Goal: Find specific page/section: Find specific page/section

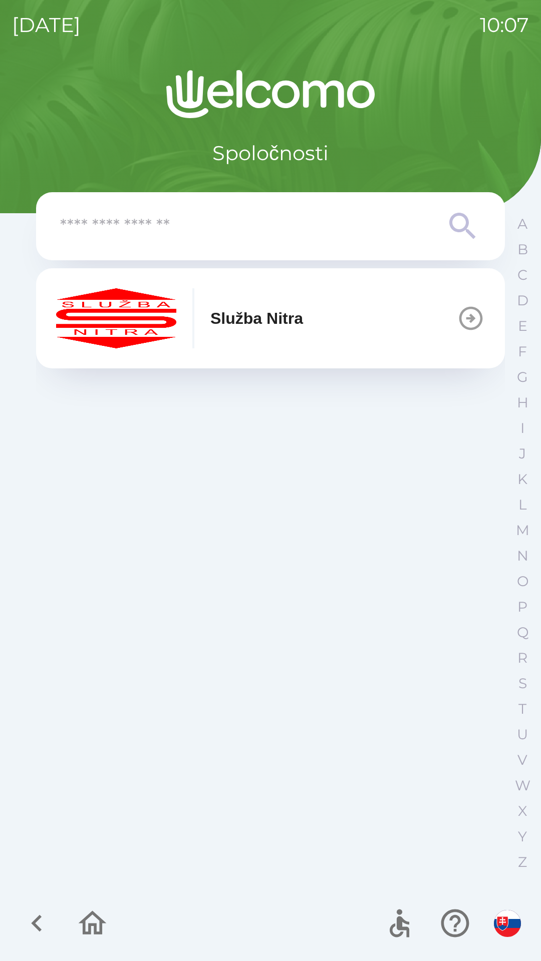
click at [274, 321] on p "Služba Nitra" at bounding box center [256, 318] width 93 height 24
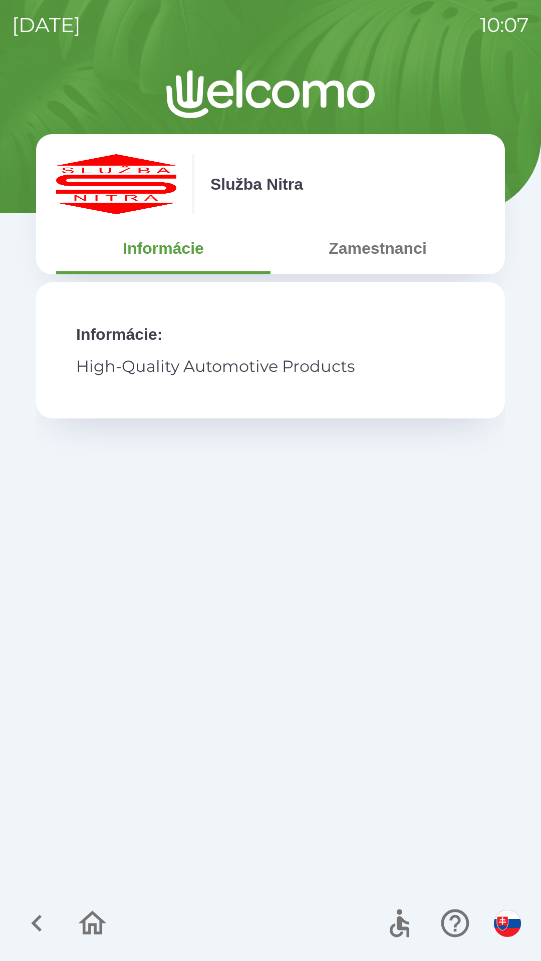
click at [377, 256] on button "Zamestnanci" at bounding box center [377, 248] width 214 height 36
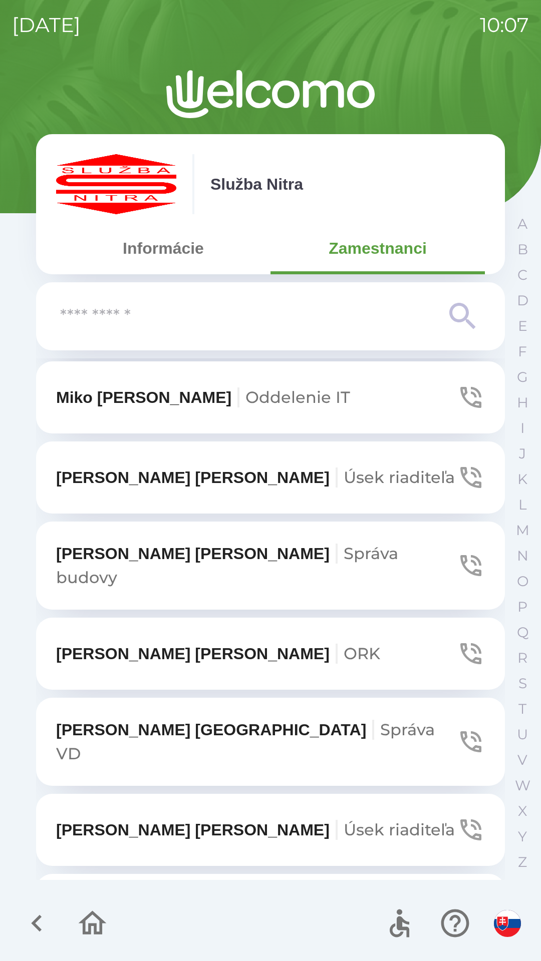
scroll to position [3556, 0]
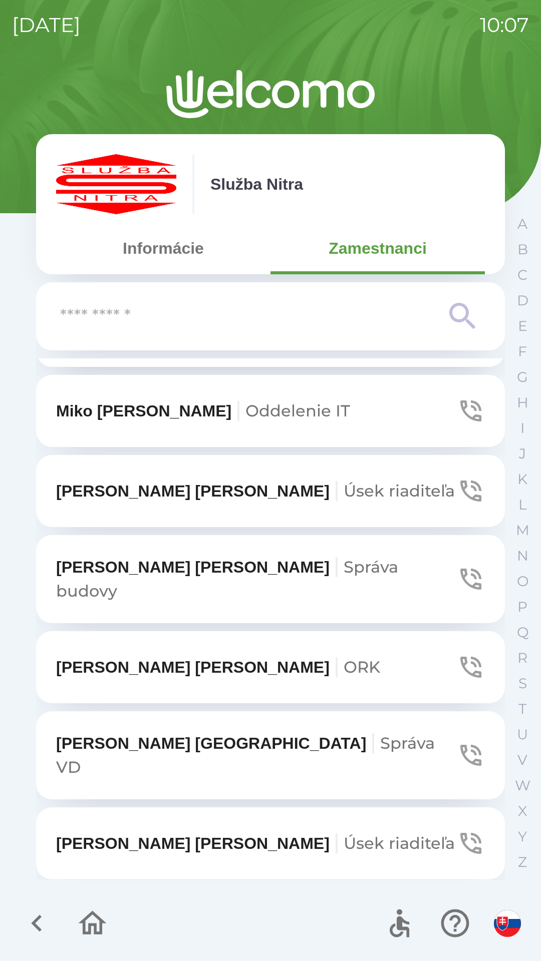
click at [162, 314] on input "text" at bounding box center [250, 317] width 380 height 28
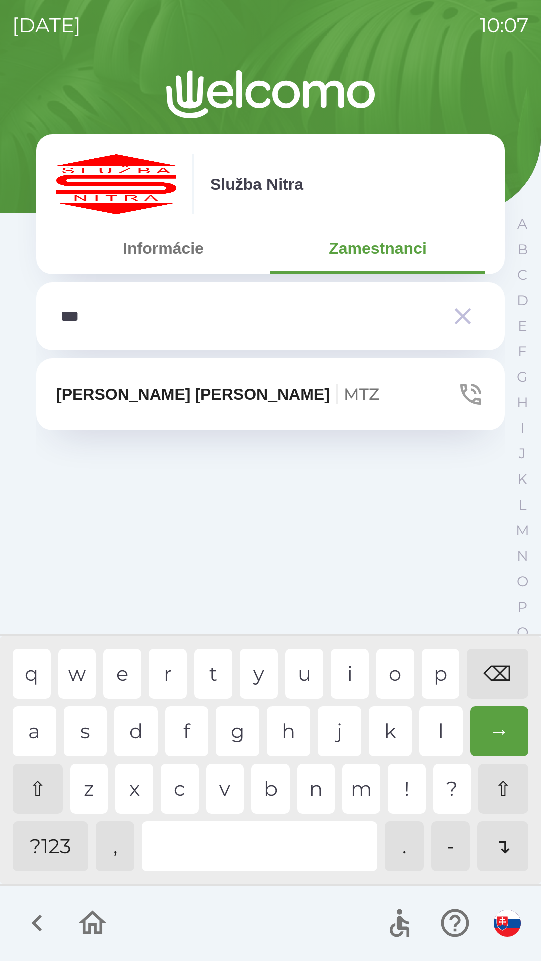
scroll to position [0, 0]
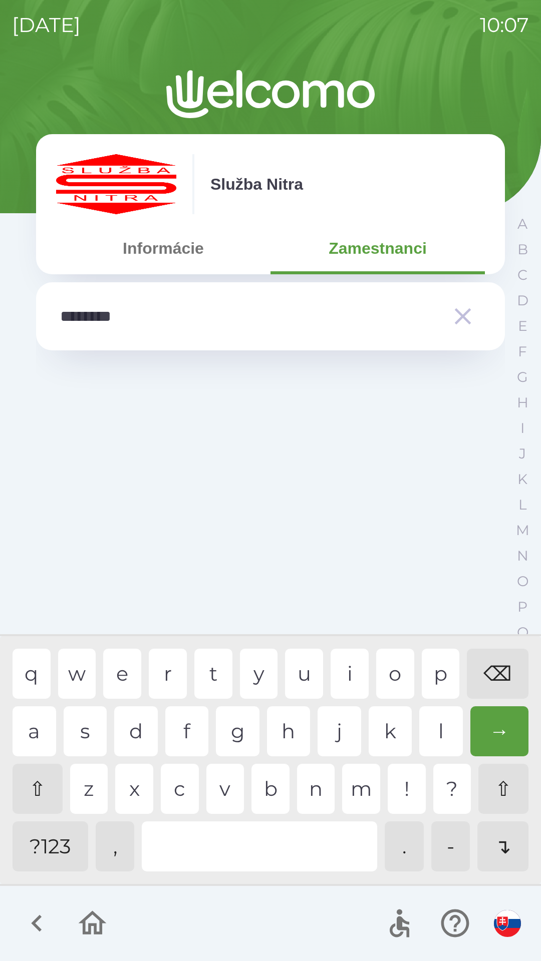
click at [499, 670] on div "⌫" at bounding box center [498, 674] width 62 height 50
click at [497, 672] on div "⌫" at bounding box center [498, 674] width 62 height 50
click at [489, 674] on div "⌫" at bounding box center [498, 674] width 62 height 50
type input "***"
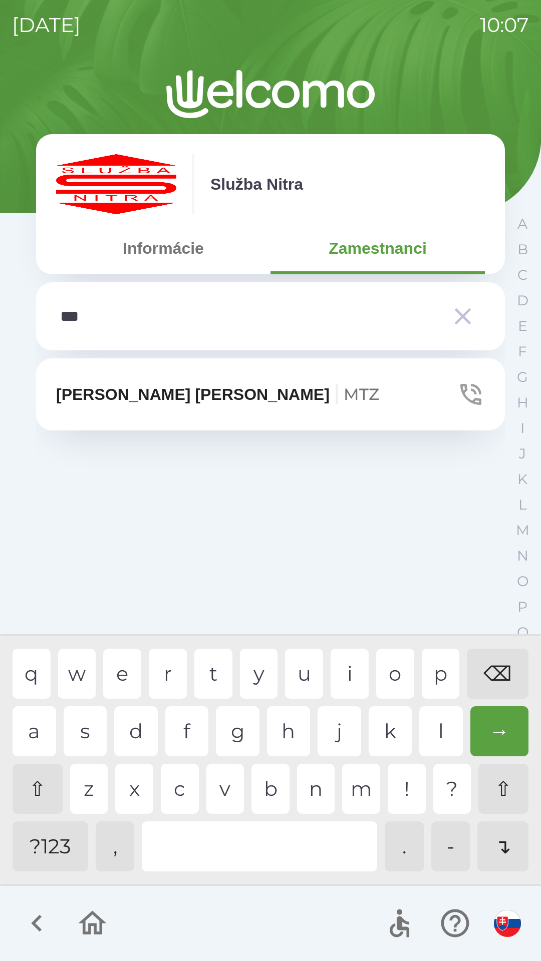
click at [488, 671] on div "⌫" at bounding box center [498, 674] width 62 height 50
click at [161, 396] on p "[PERSON_NAME] MTZ" at bounding box center [217, 394] width 323 height 24
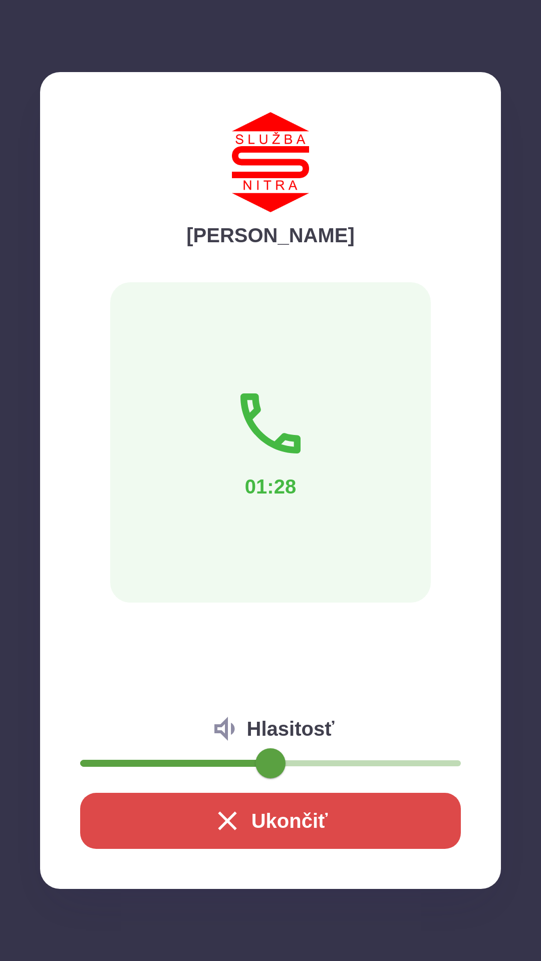
click at [291, 815] on button "Ukončiť" at bounding box center [270, 821] width 380 height 56
